Goal: Task Accomplishment & Management: Manage account settings

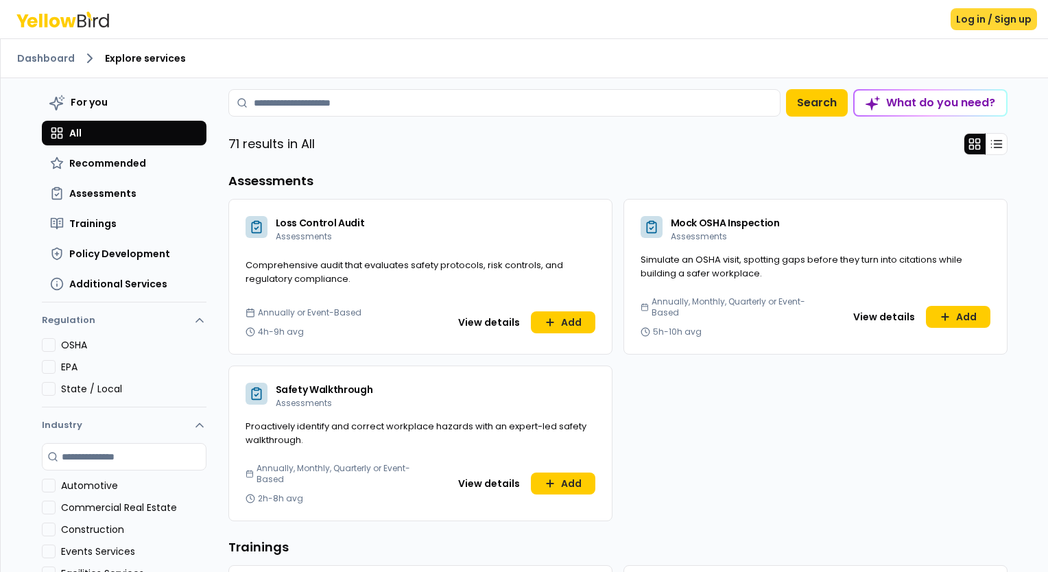
click at [974, 21] on button "Log in / Sign up" at bounding box center [994, 19] width 86 height 22
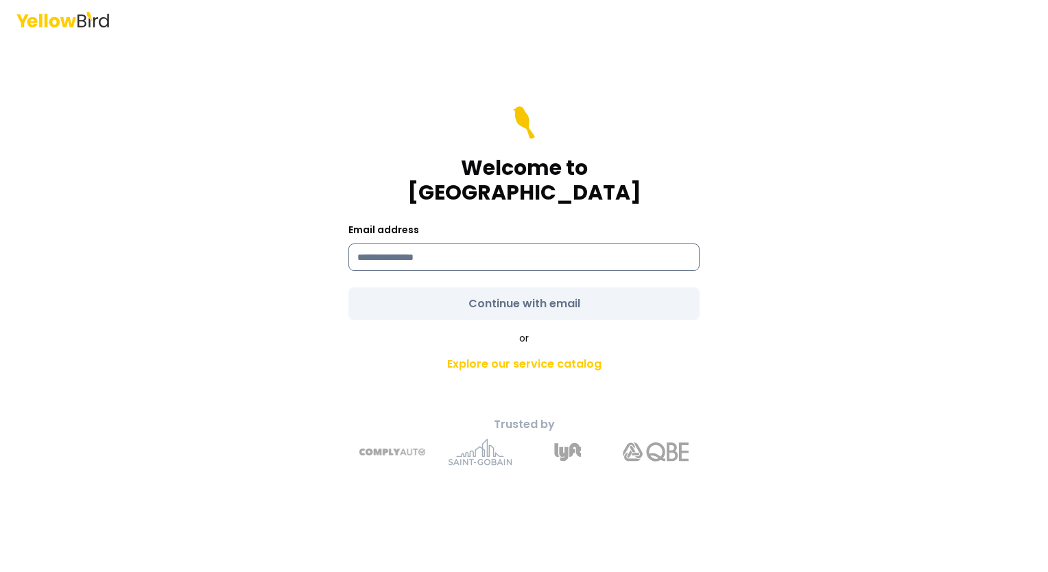
click at [442, 243] on input at bounding box center [523, 256] width 351 height 27
type input "**********"
click at [541, 295] on form "**********" at bounding box center [523, 213] width 351 height 214
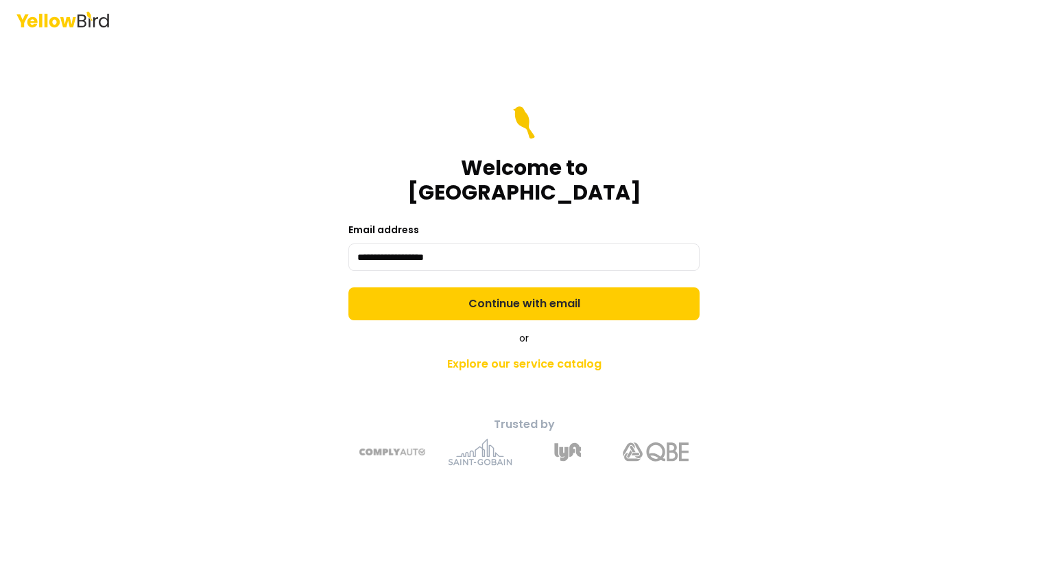
click at [541, 295] on button "Continue with email" at bounding box center [523, 303] width 351 height 33
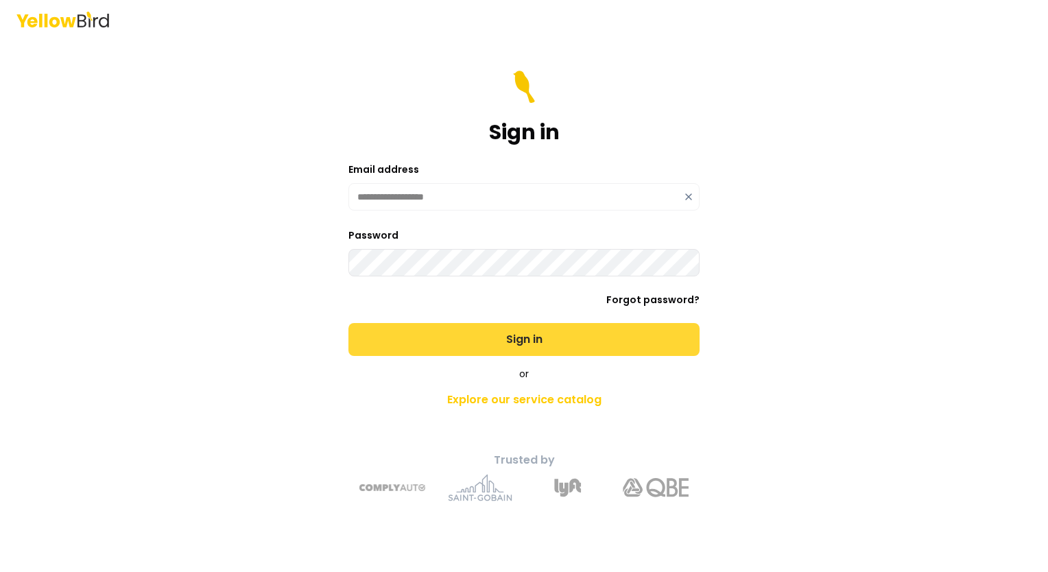
click at [547, 347] on button "Sign in" at bounding box center [523, 339] width 351 height 33
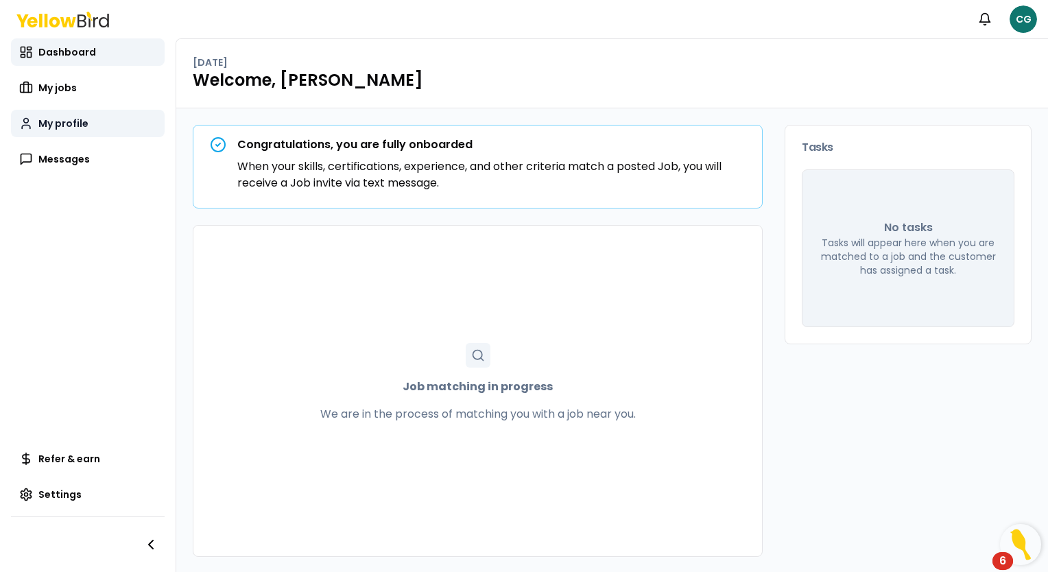
click at [63, 121] on span "My profile" at bounding box center [63, 124] width 50 height 14
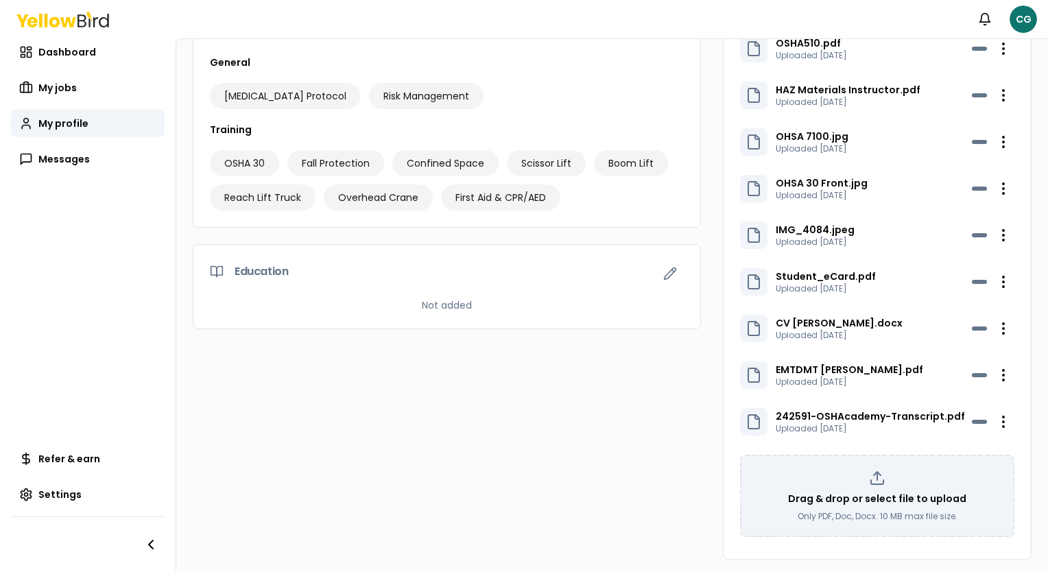
scroll to position [697, 0]
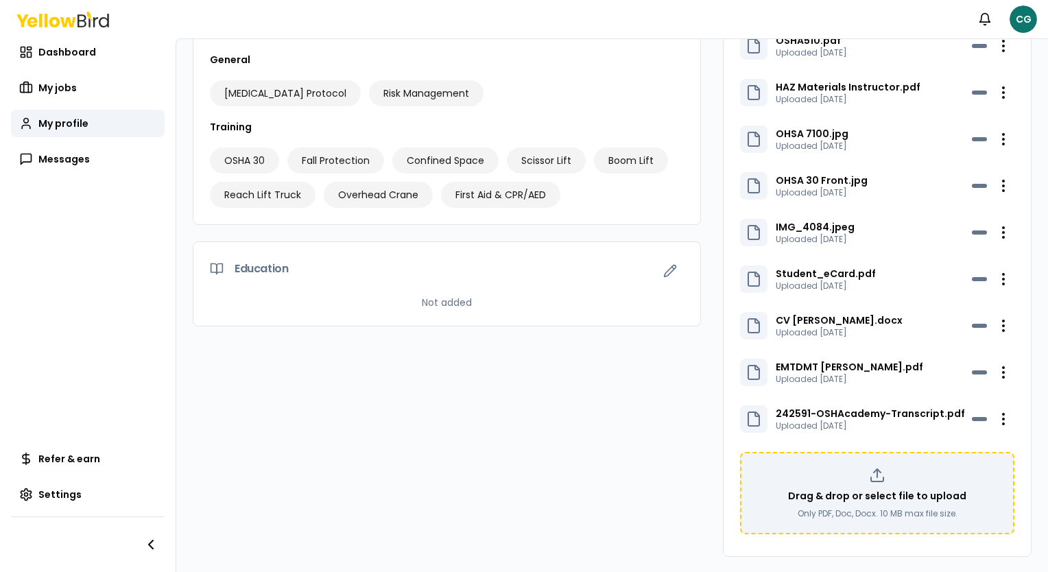
click at [868, 483] on div "Drag & drop or select file to upload Only PDF, Doc, Docx. 10 MB max file size." at bounding box center [877, 493] width 250 height 52
click at [825, 496] on p "Drag & drop or select file to upload" at bounding box center [877, 496] width 178 height 14
click at [860, 489] on p "Drag & drop or select file to upload" at bounding box center [877, 496] width 178 height 14
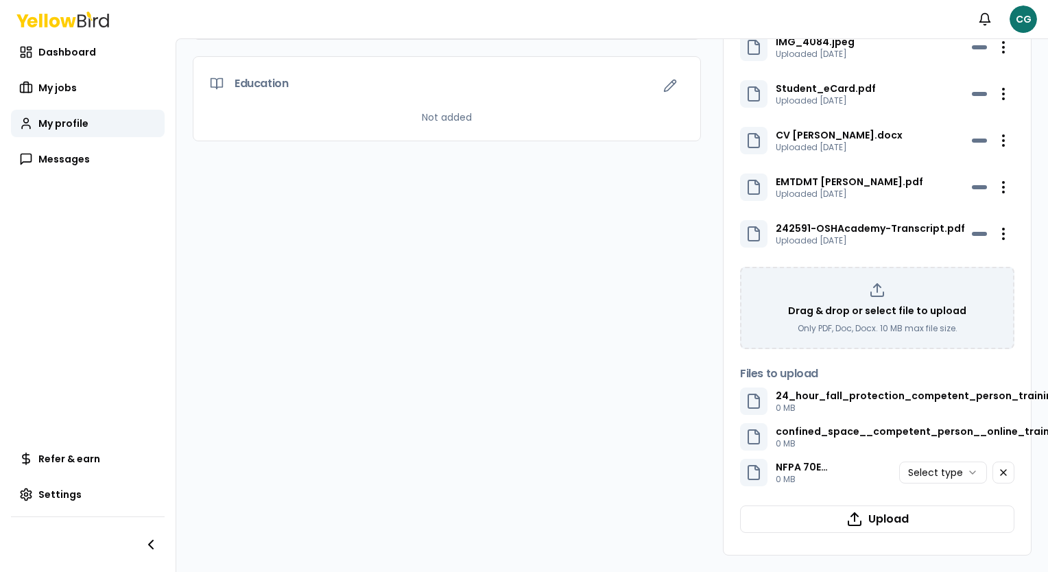
scroll to position [891, 0]
click at [854, 282] on div "Drag & drop or select file to upload Only PDF, Doc, Docx. 10 MB max file size." at bounding box center [877, 308] width 250 height 52
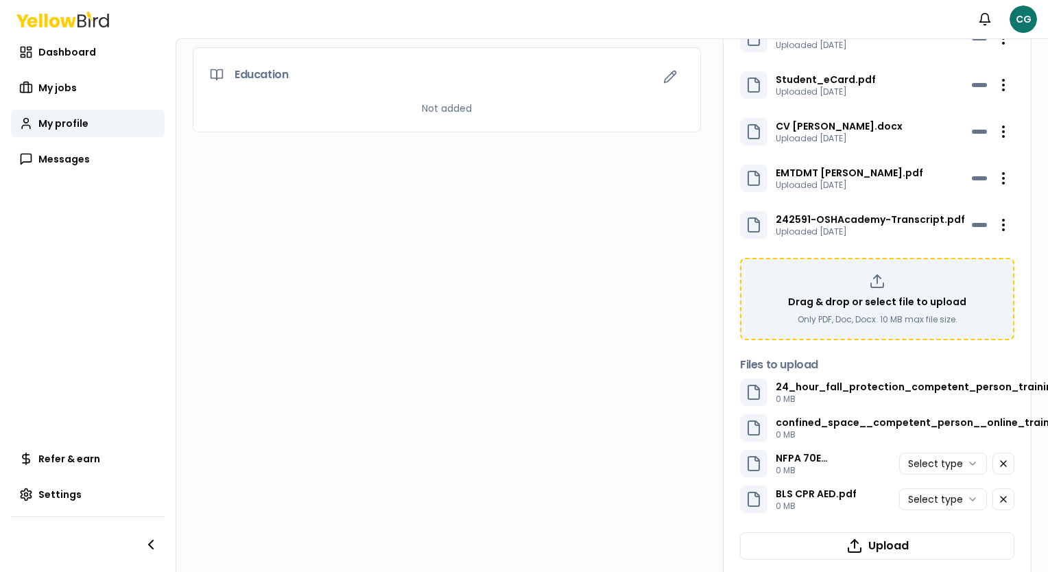
click at [847, 298] on p "Drag & drop or select file to upload" at bounding box center [877, 302] width 178 height 14
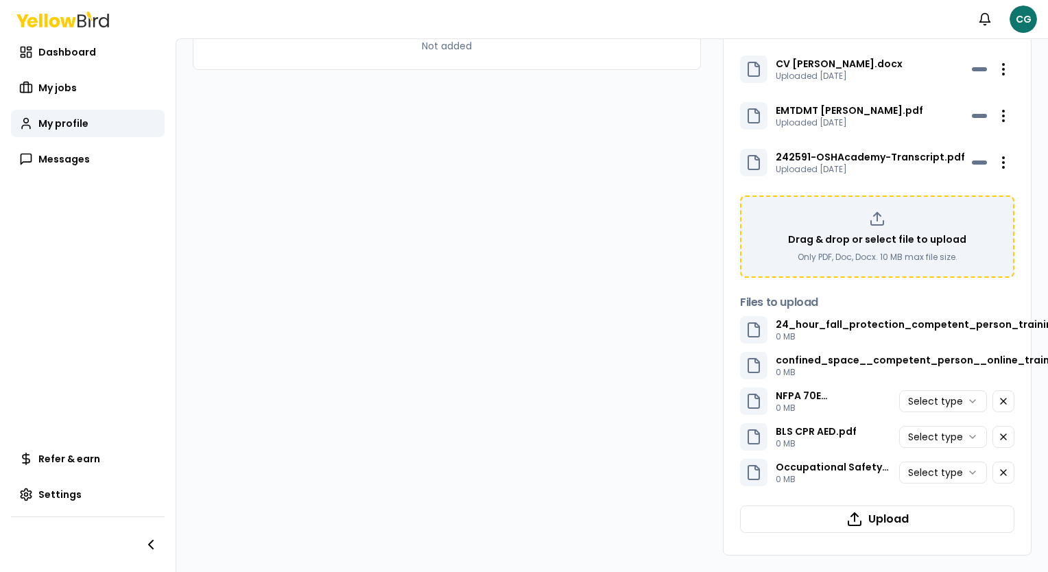
scroll to position [962, 0]
click at [874, 213] on polyline at bounding box center [877, 214] width 7 height 3
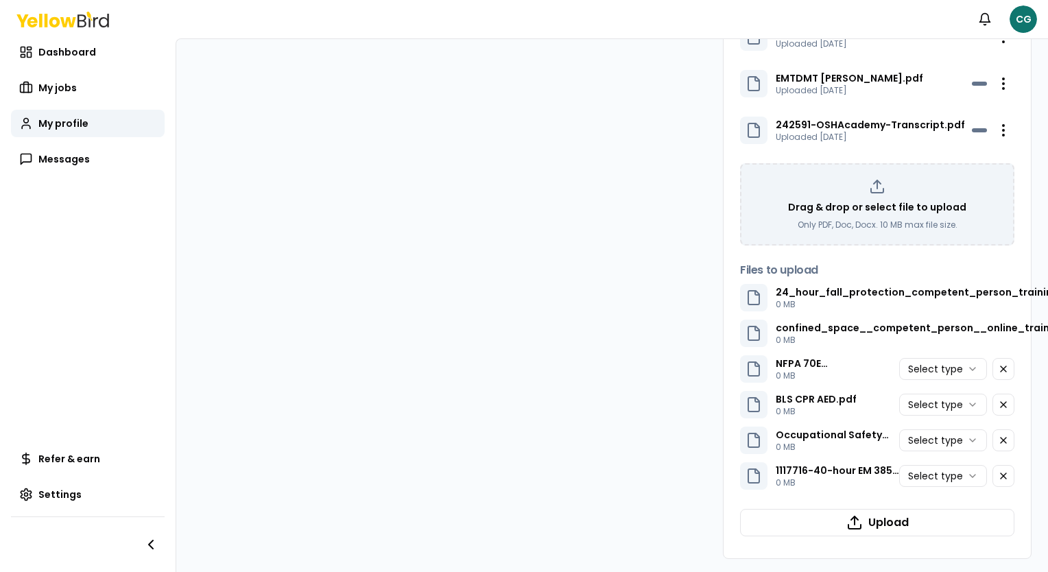
scroll to position [998, 0]
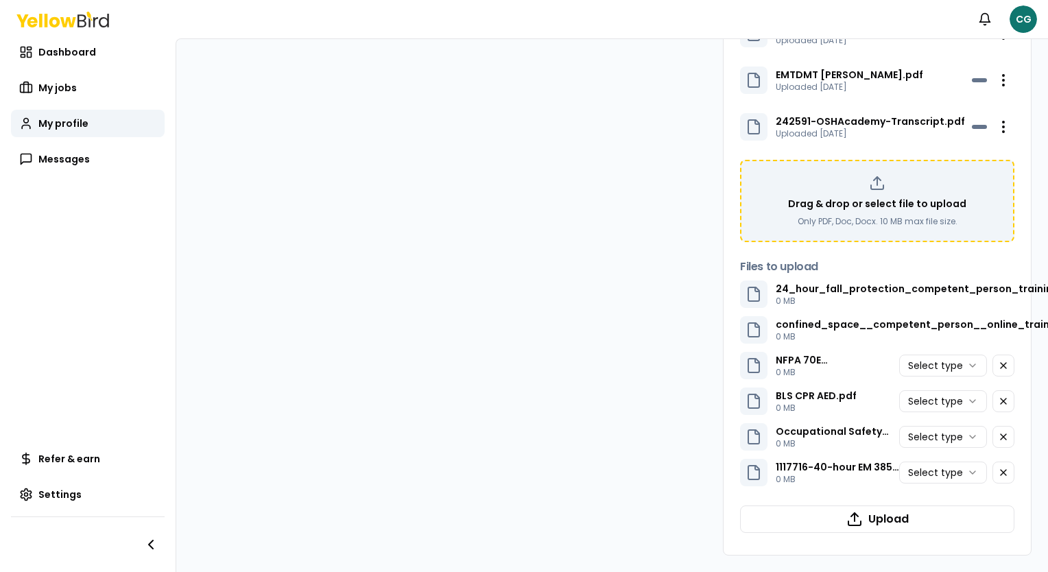
click at [877, 185] on div "Drag & drop or select file to upload Only PDF, Doc, Docx. 10 MB max file size." at bounding box center [877, 201] width 250 height 52
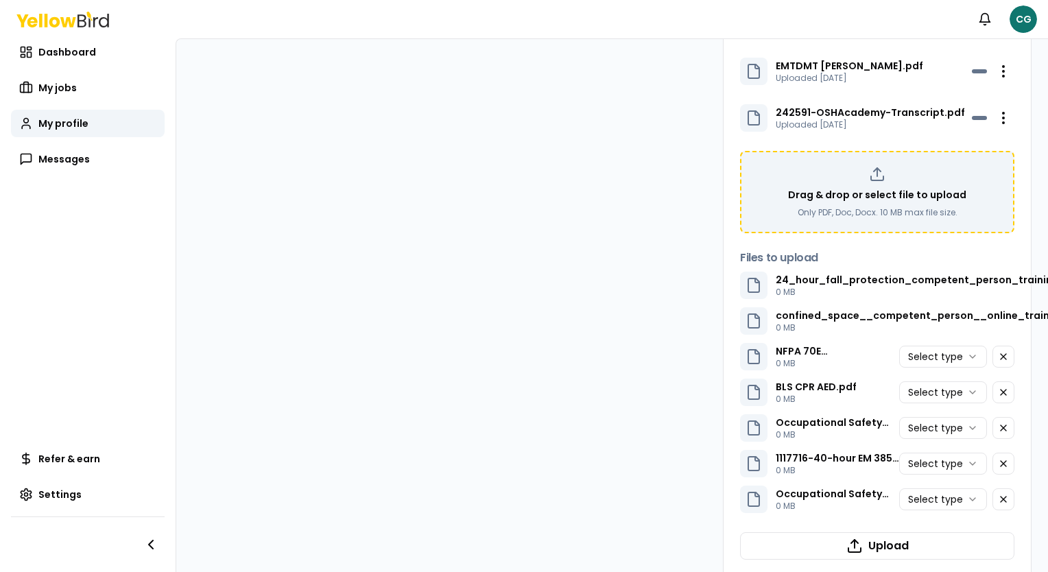
click at [815, 200] on div "Drag & drop or select file to upload Only PDF, Doc, Docx. 10 MB max file size." at bounding box center [877, 192] width 250 height 52
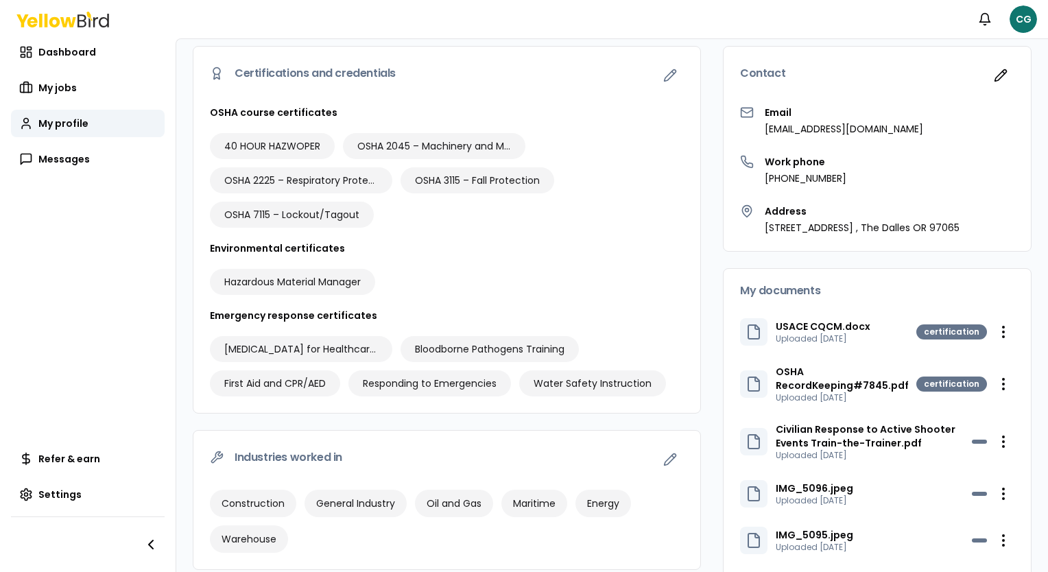
scroll to position [0, 0]
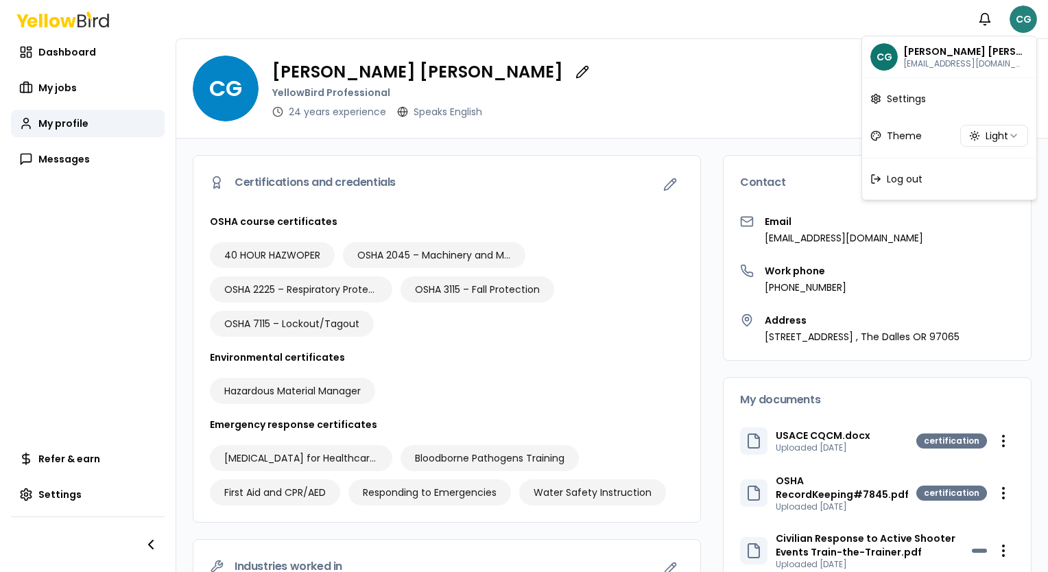
click at [1015, 23] on html "Notifications CG Dashboard My jobs My profile Messages Refer & earn Settings CG…" at bounding box center [524, 286] width 1048 height 572
click at [923, 174] on div "Log out" at bounding box center [949, 179] width 169 height 36
